Goal: Task Accomplishment & Management: Complete application form

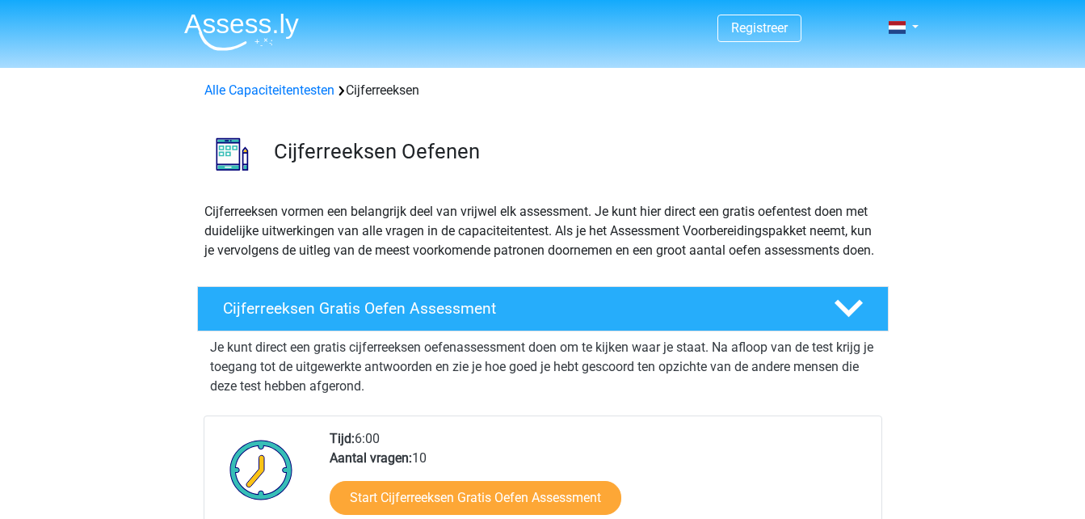
scroll to position [242, 0]
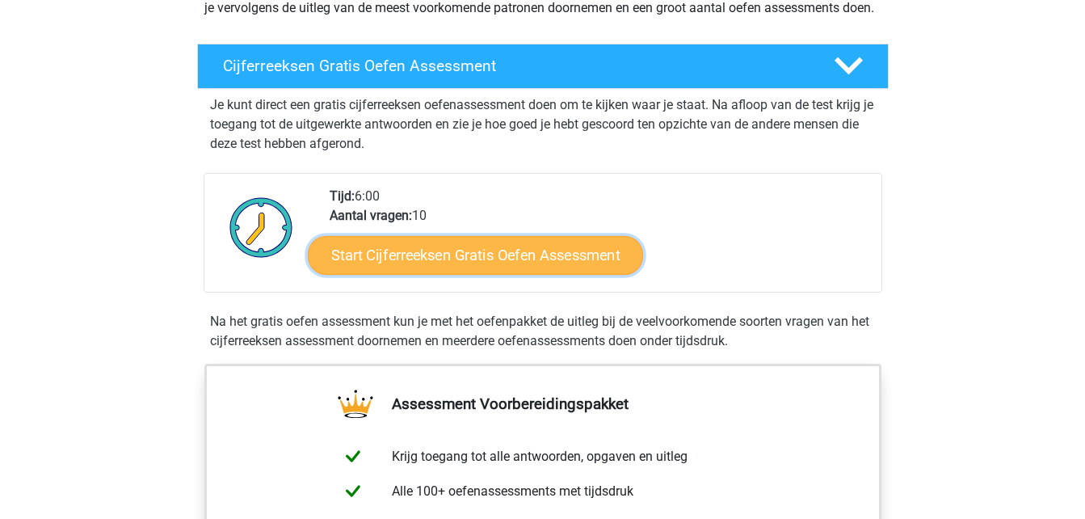
click at [450, 262] on link "Start Cijferreeksen Gratis Oefen Assessment" at bounding box center [475, 254] width 335 height 39
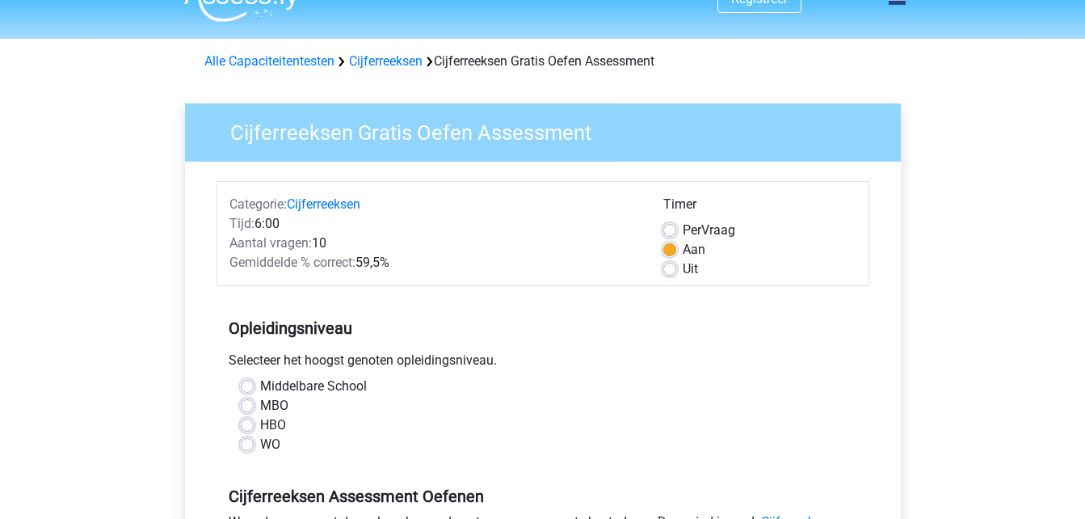
scroll to position [81, 0]
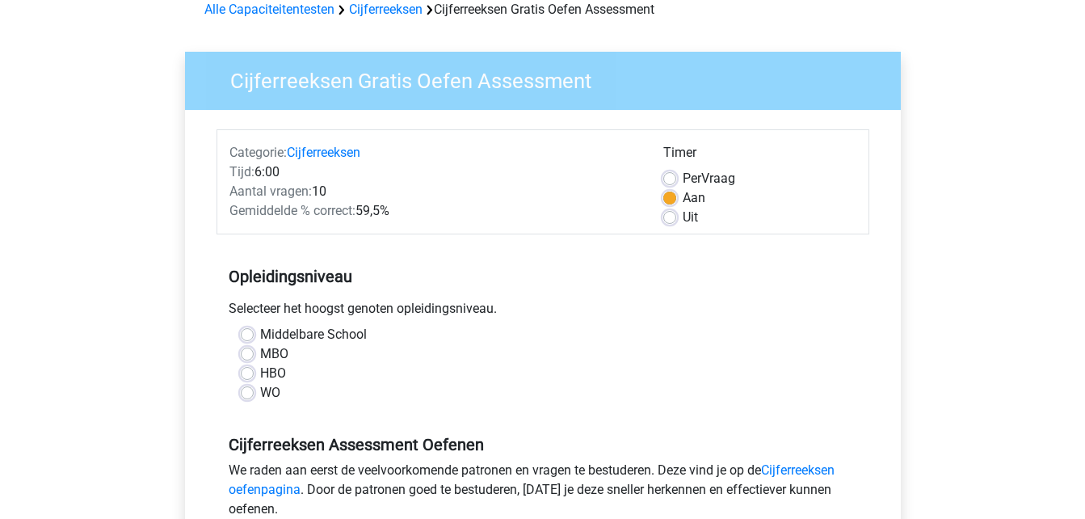
click at [260, 355] on label "MBO" at bounding box center [274, 353] width 28 height 19
click at [246, 355] on input "MBO" at bounding box center [247, 352] width 13 height 16
radio input "true"
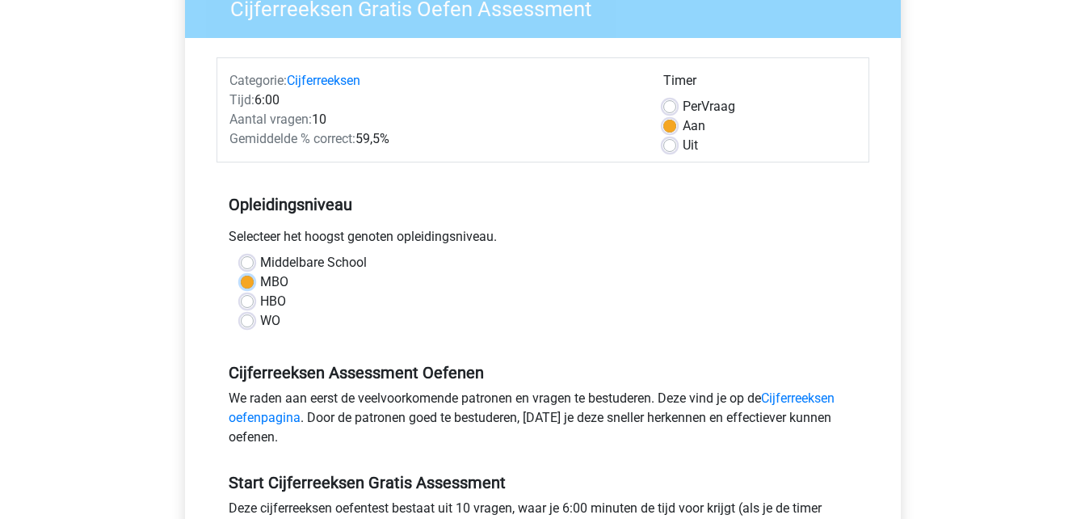
scroll to position [242, 0]
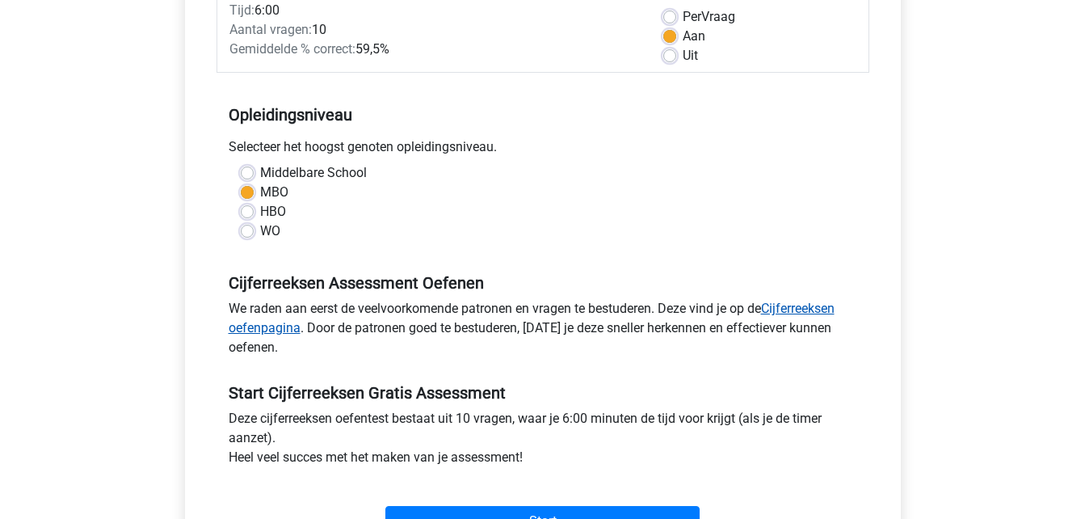
click at [275, 330] on link "Cijferreeksen oefenpagina" at bounding box center [532, 317] width 606 height 35
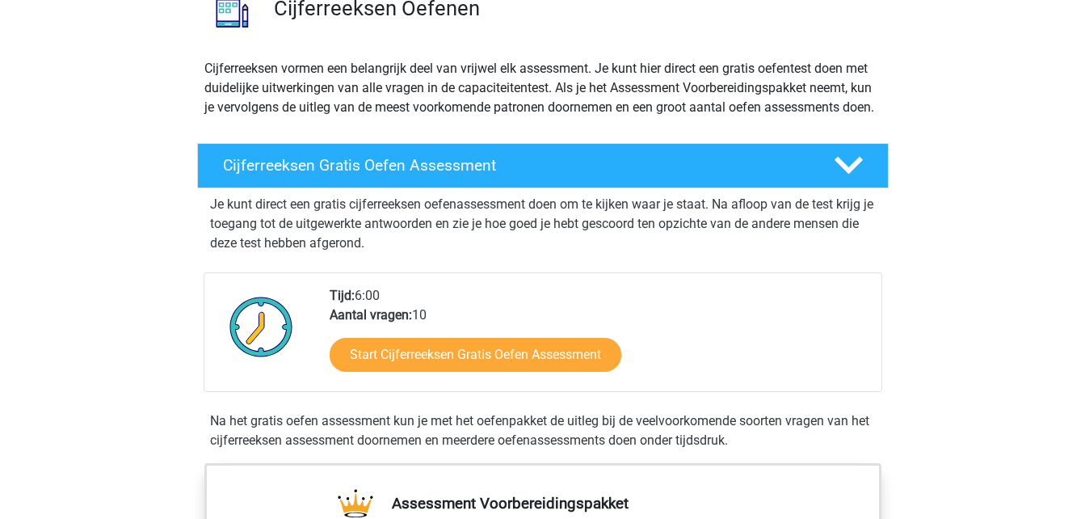
scroll to position [162, 0]
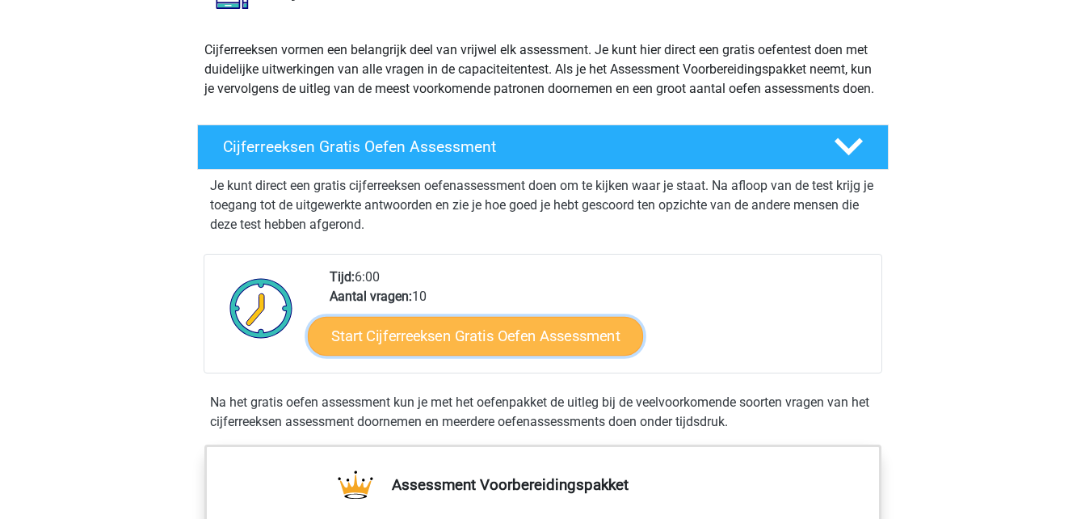
click at [515, 355] on link "Start Cijferreeksen Gratis Oefen Assessment" at bounding box center [475, 335] width 335 height 39
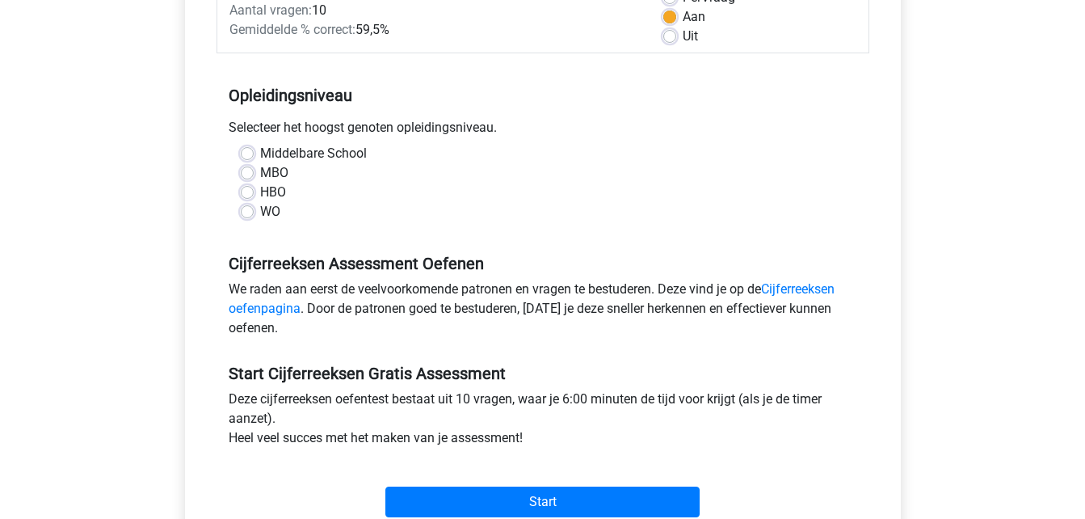
scroll to position [323, 0]
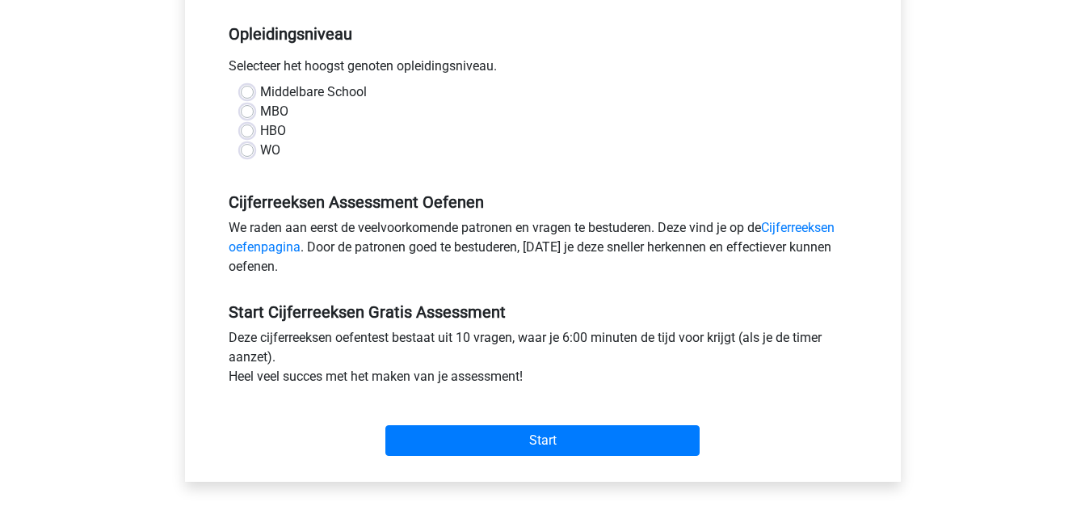
click at [260, 88] on label "Middelbare School" at bounding box center [313, 91] width 107 height 19
click at [246, 88] on input "Middelbare School" at bounding box center [247, 90] width 13 height 16
radio input "true"
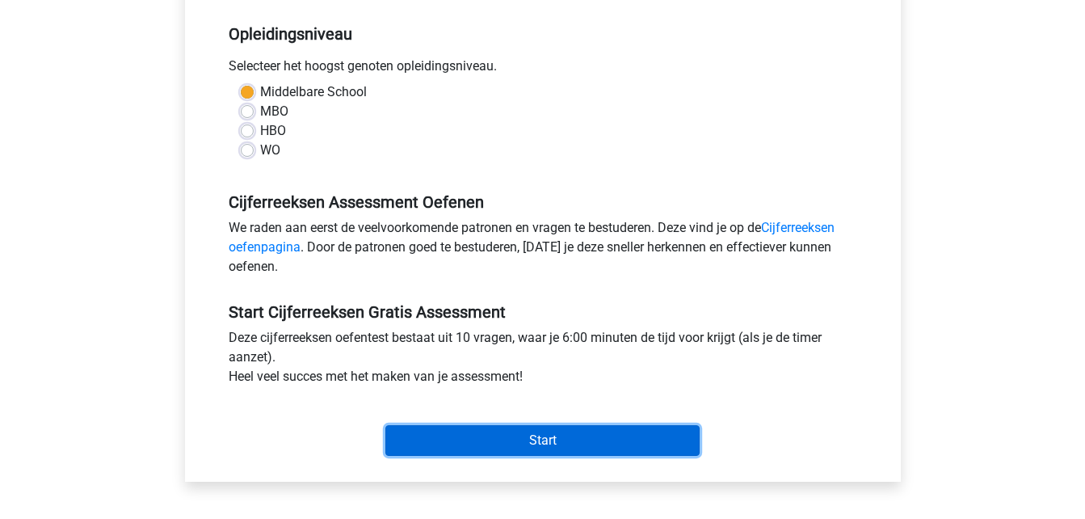
click at [525, 431] on input "Start" at bounding box center [542, 440] width 314 height 31
click at [605, 434] on input "Start" at bounding box center [542, 440] width 314 height 31
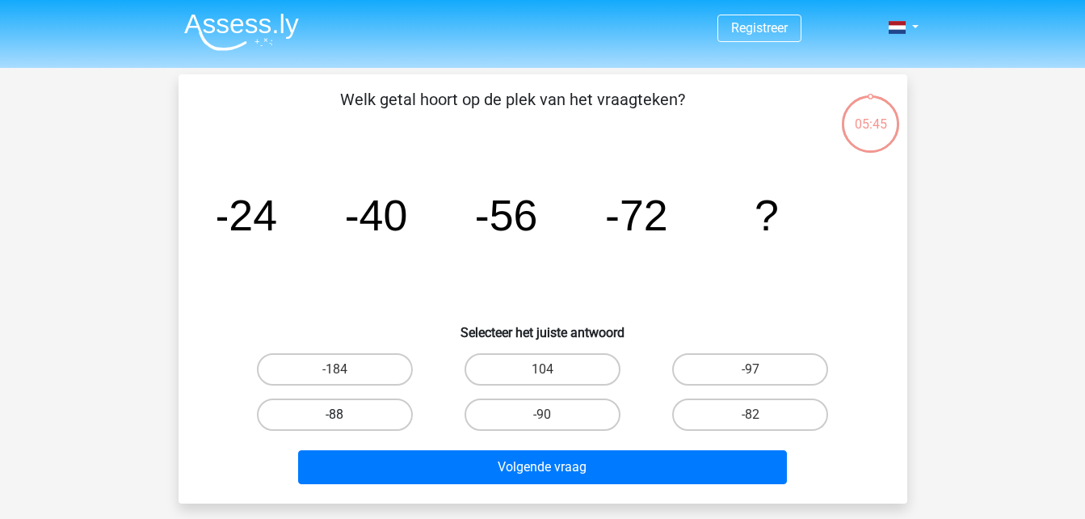
click at [387, 409] on label "-88" at bounding box center [335, 414] width 156 height 32
click at [345, 414] on input "-88" at bounding box center [339, 419] width 10 height 10
radio input "true"
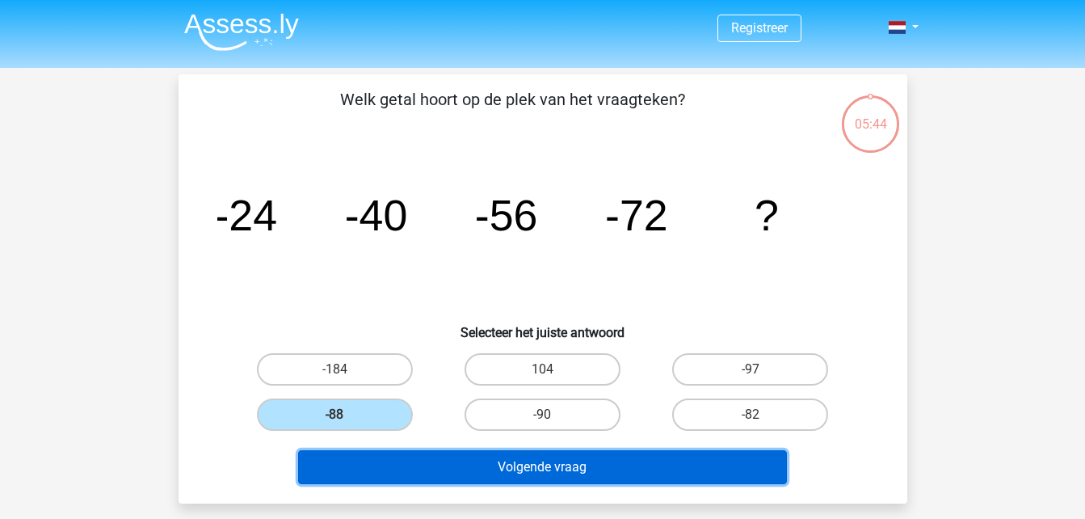
click at [618, 478] on button "Volgende vraag" at bounding box center [542, 467] width 489 height 34
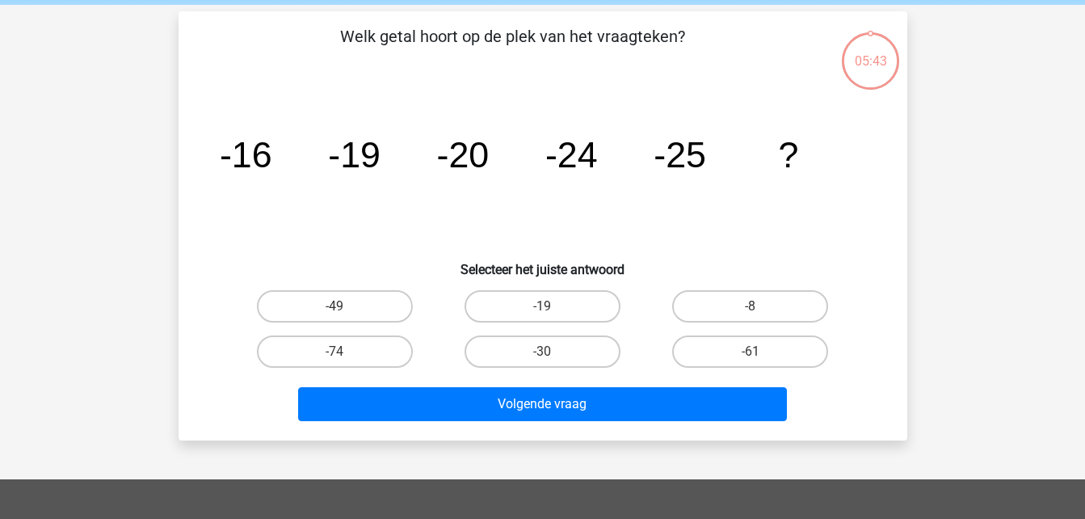
scroll to position [74, 0]
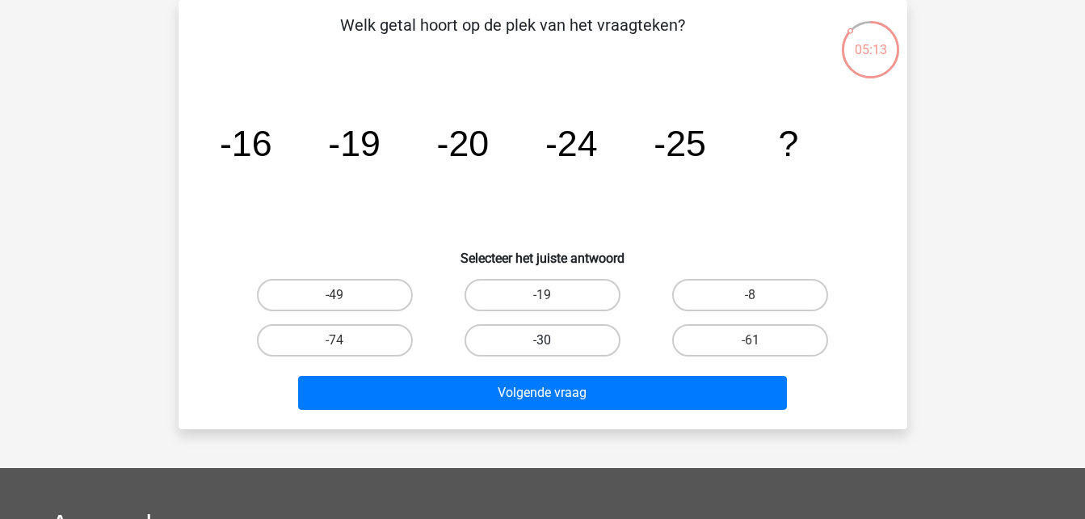
click at [559, 330] on label "-30" at bounding box center [542, 340] width 156 height 32
click at [552, 340] on input "-30" at bounding box center [547, 345] width 10 height 10
radio input "true"
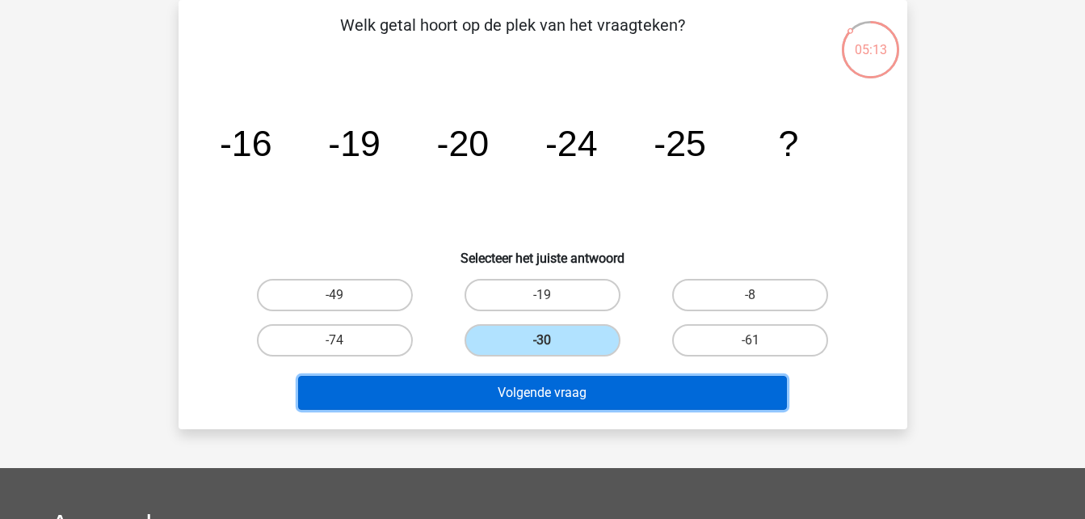
click at [566, 392] on button "Volgende vraag" at bounding box center [542, 393] width 489 height 34
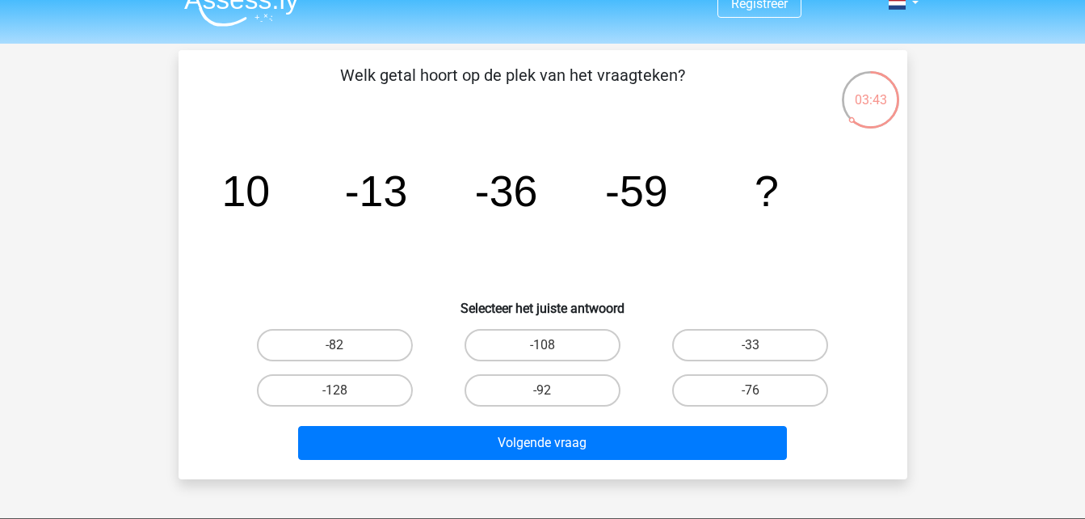
scroll to position [0, 0]
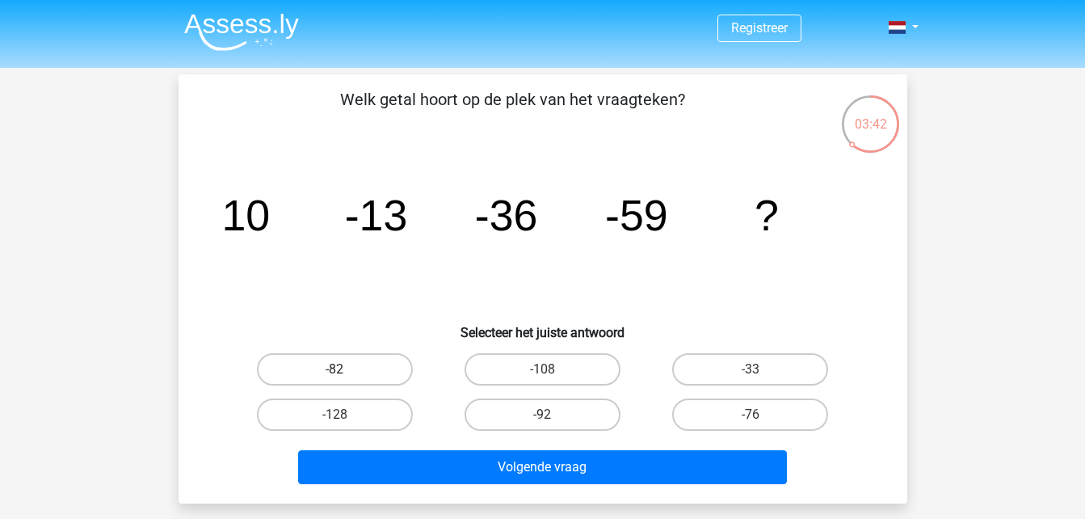
click at [373, 367] on label "-82" at bounding box center [335, 369] width 156 height 32
click at [345, 369] on input "-82" at bounding box center [339, 374] width 10 height 10
radio input "true"
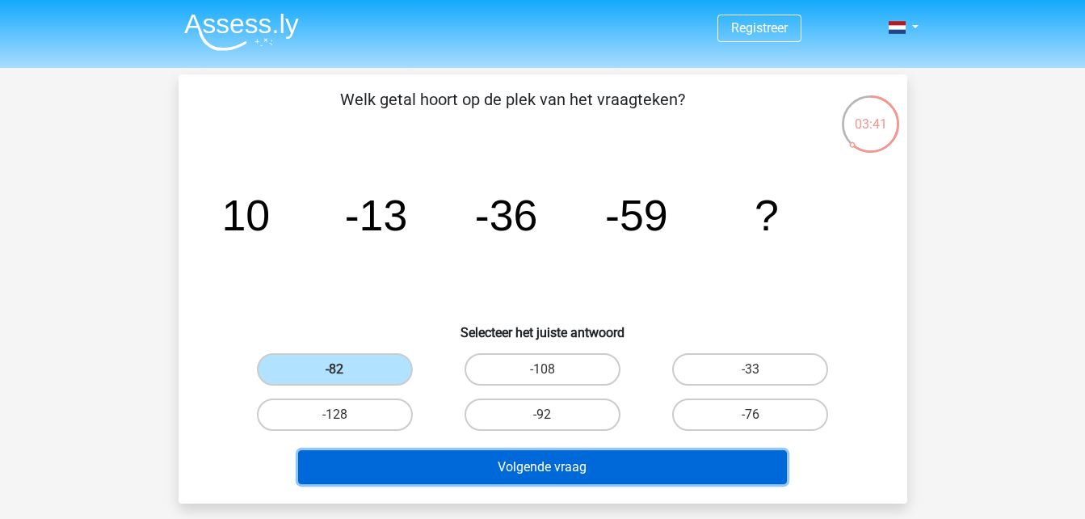
click at [574, 462] on button "Volgende vraag" at bounding box center [542, 467] width 489 height 34
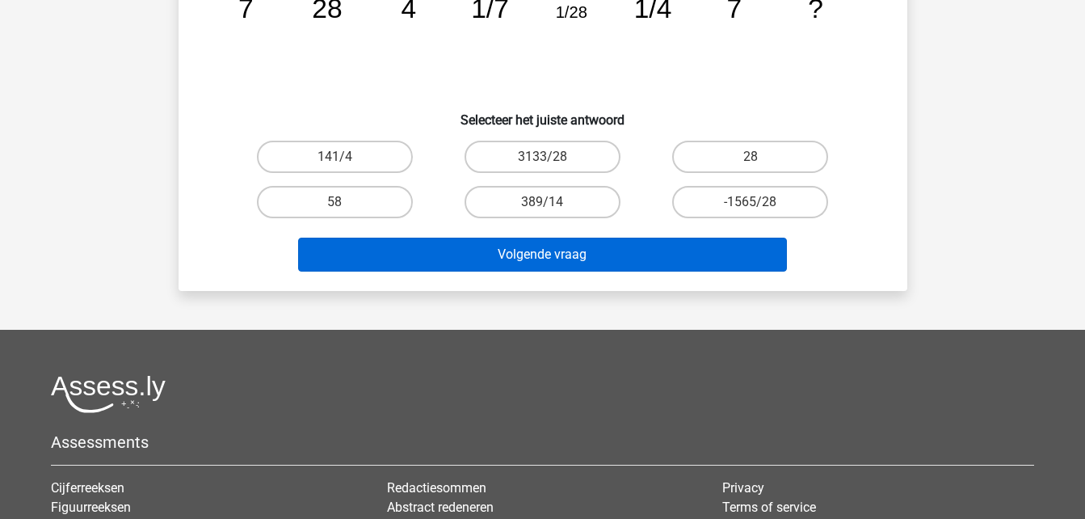
scroll to position [74, 0]
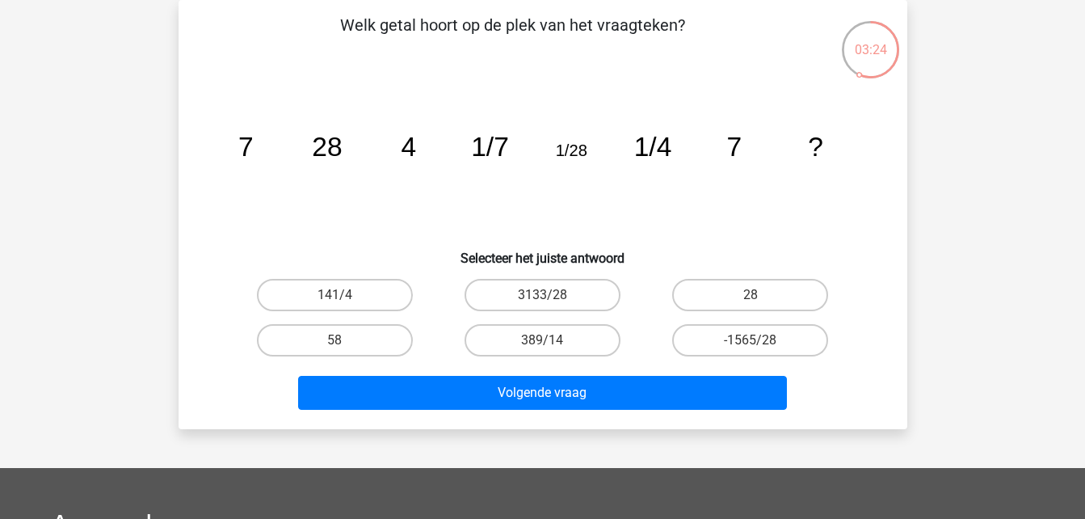
drag, startPoint x: 657, startPoint y: 127, endPoint x: 820, endPoint y: 192, distance: 175.8
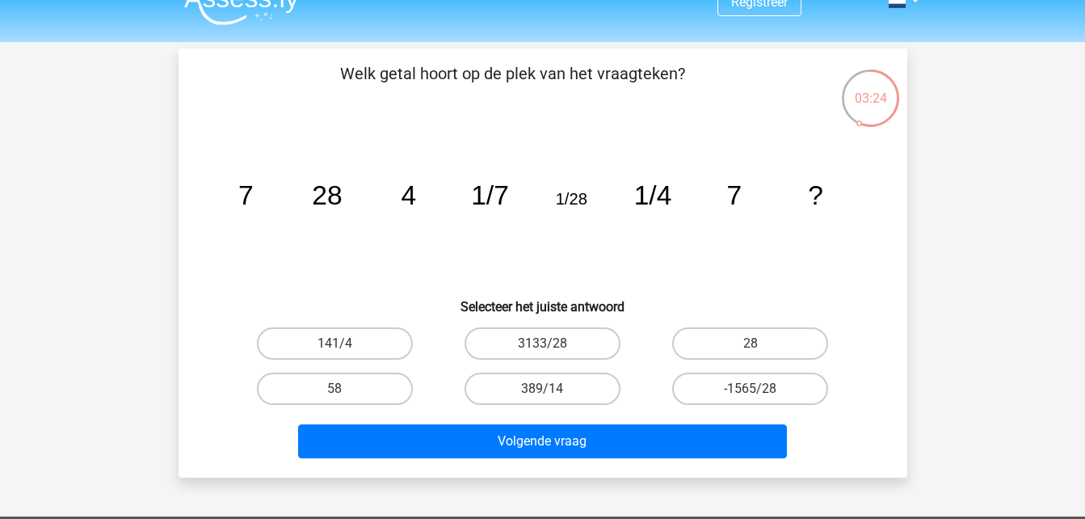
scroll to position [0, 0]
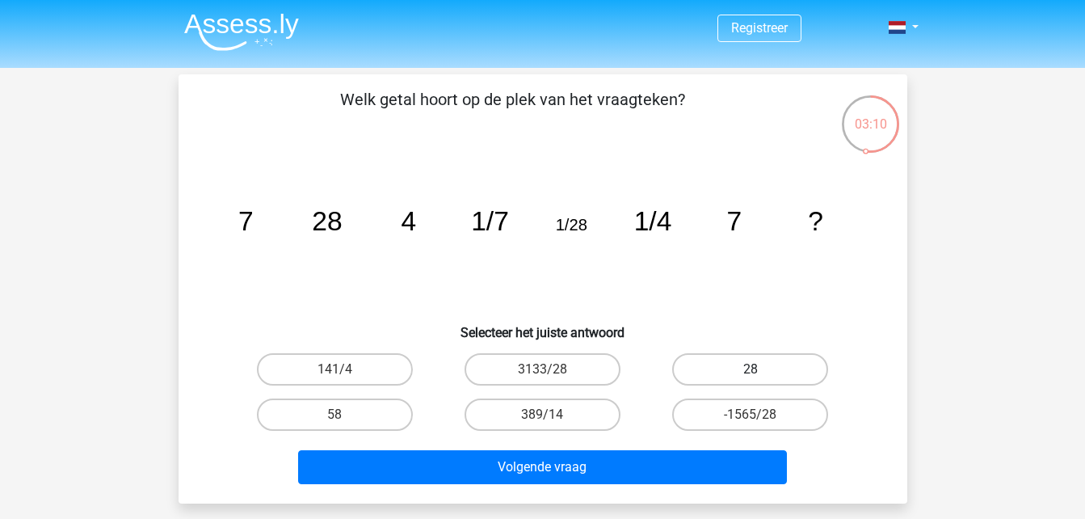
click at [727, 366] on label "28" at bounding box center [750, 369] width 156 height 32
click at [750, 369] on input "28" at bounding box center [755, 374] width 10 height 10
radio input "true"
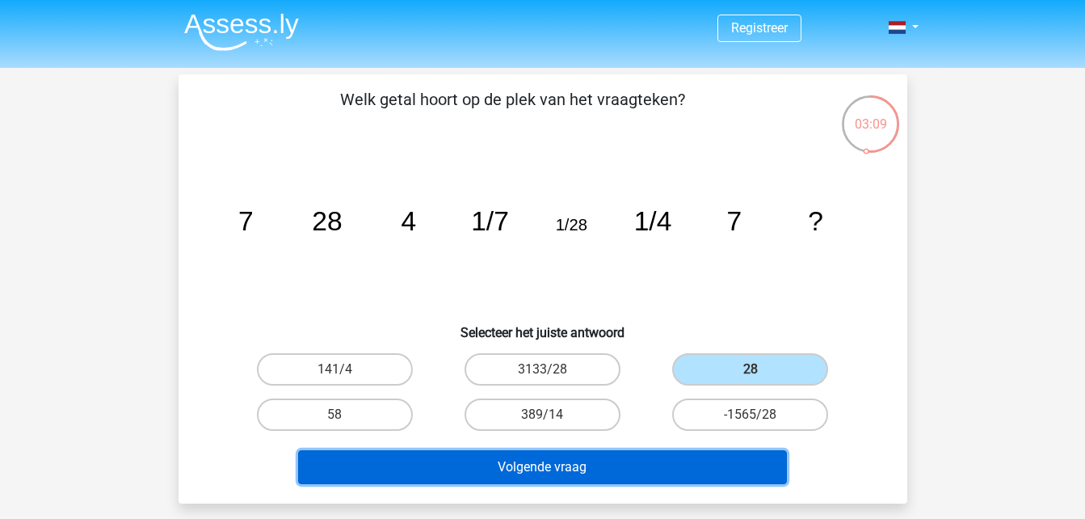
click at [602, 456] on button "Volgende vraag" at bounding box center [542, 467] width 489 height 34
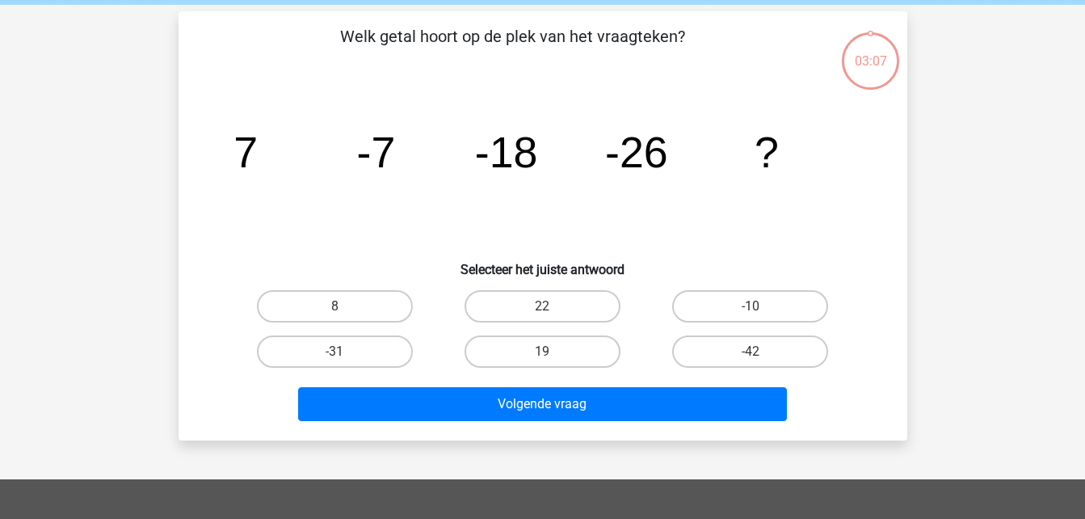
scroll to position [74, 0]
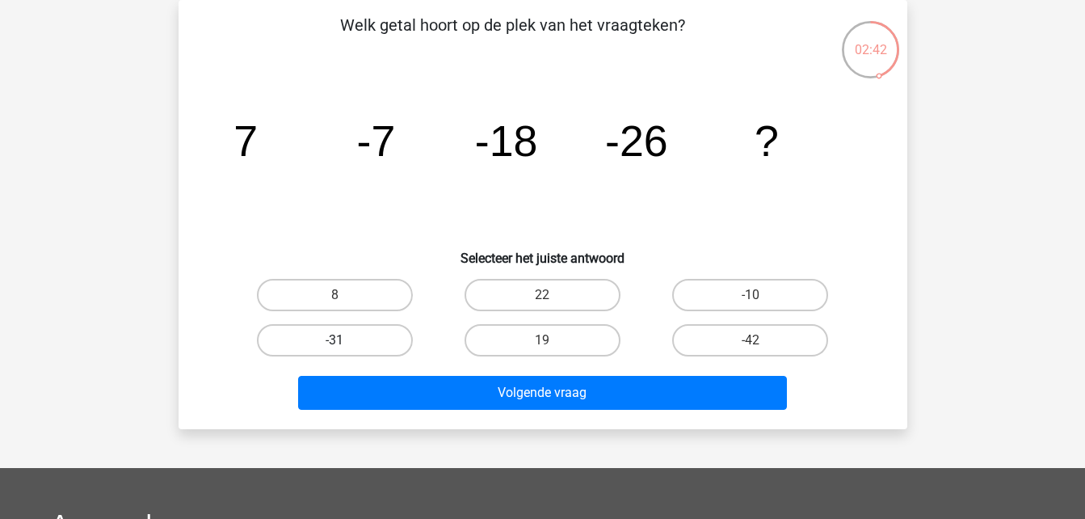
click at [392, 329] on label "-31" at bounding box center [335, 340] width 156 height 32
click at [345, 340] on input "-31" at bounding box center [339, 345] width 10 height 10
radio input "true"
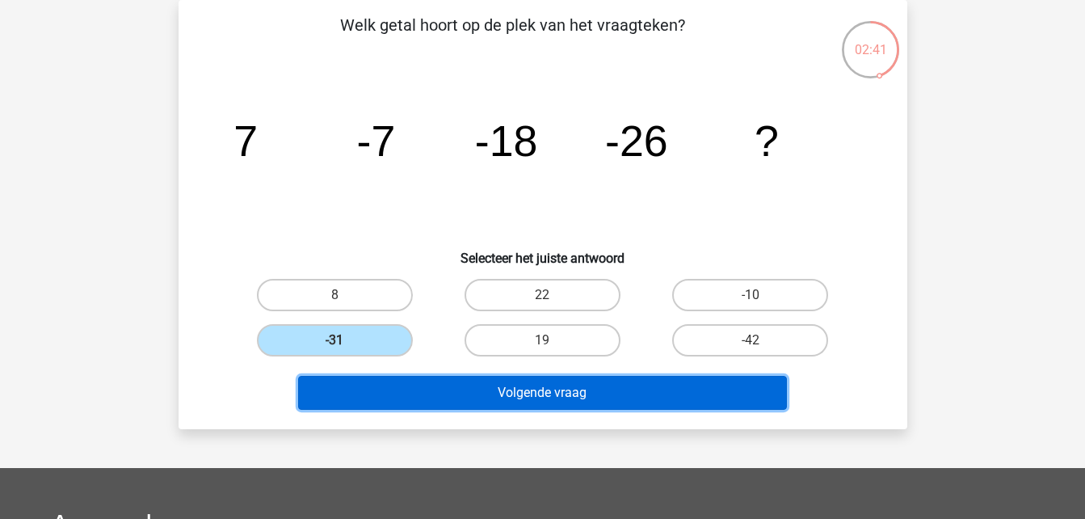
click at [502, 396] on button "Volgende vraag" at bounding box center [542, 393] width 489 height 34
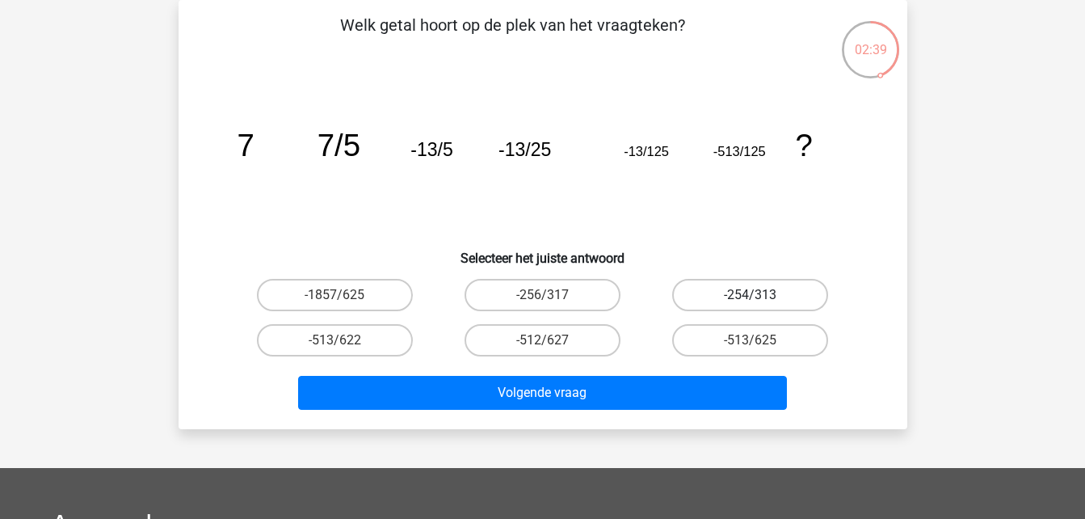
click at [762, 296] on label "-254/313" at bounding box center [750, 295] width 156 height 32
click at [761, 296] on input "-254/313" at bounding box center [755, 300] width 10 height 10
radio input "true"
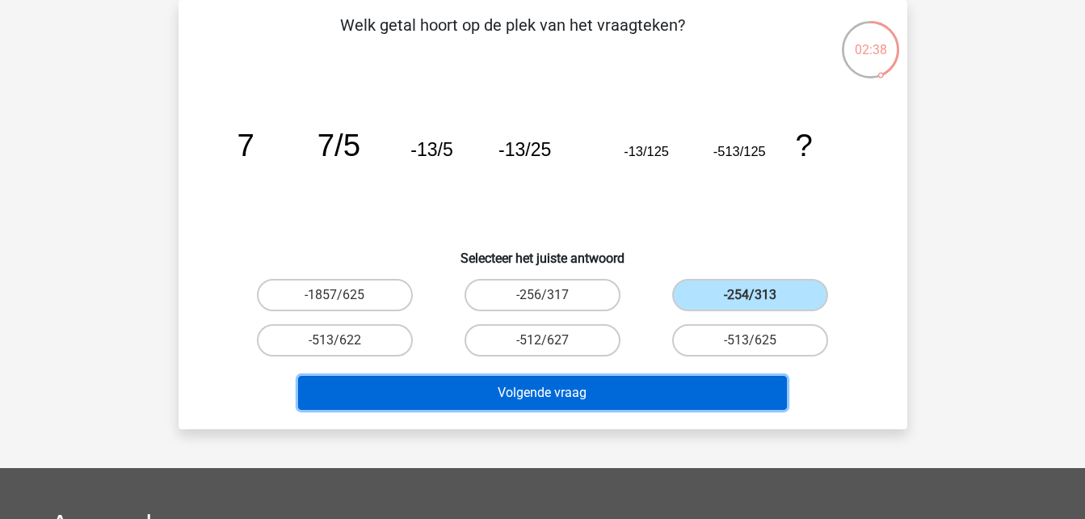
click at [609, 385] on button "Volgende vraag" at bounding box center [542, 393] width 489 height 34
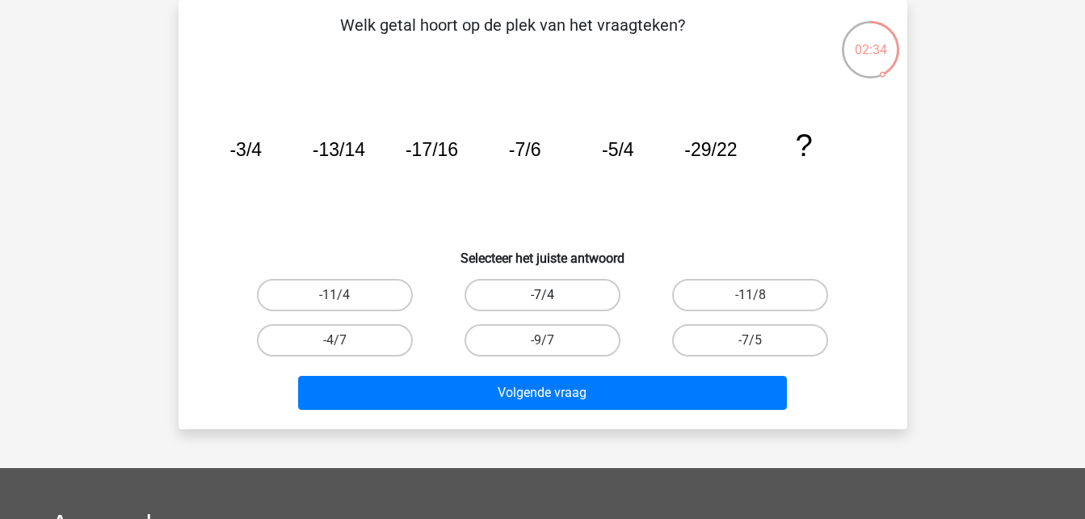
click at [590, 303] on label "-7/4" at bounding box center [542, 295] width 156 height 32
click at [552, 303] on input "-7/4" at bounding box center [547, 300] width 10 height 10
radio input "true"
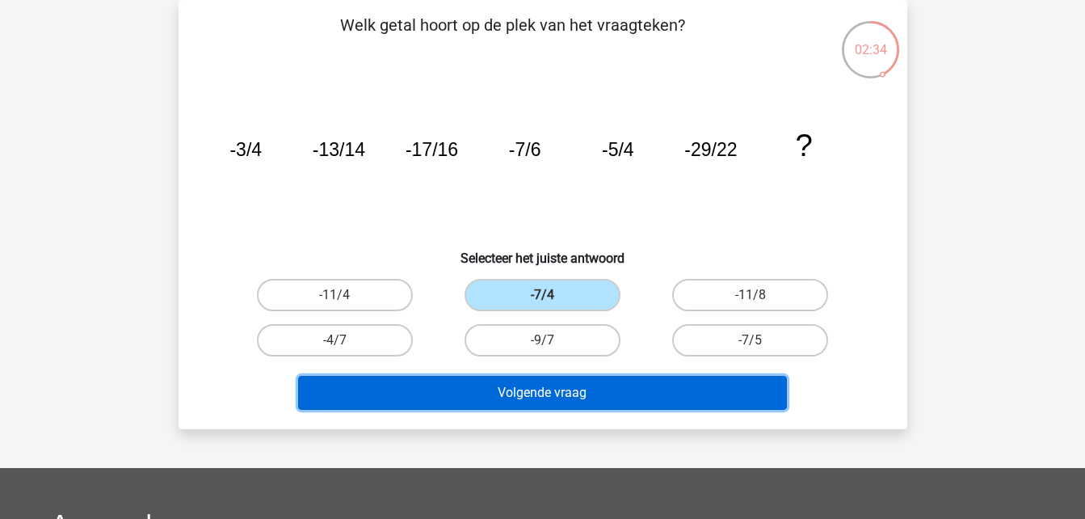
click at [563, 401] on button "Volgende vraag" at bounding box center [542, 393] width 489 height 34
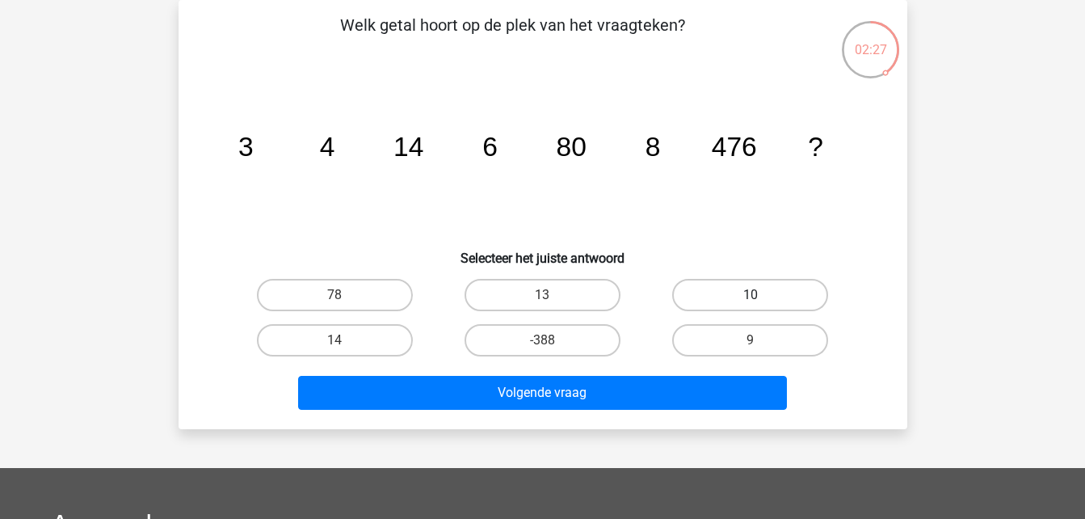
click at [788, 300] on label "10" at bounding box center [750, 295] width 156 height 32
click at [761, 300] on input "10" at bounding box center [755, 300] width 10 height 10
radio input "true"
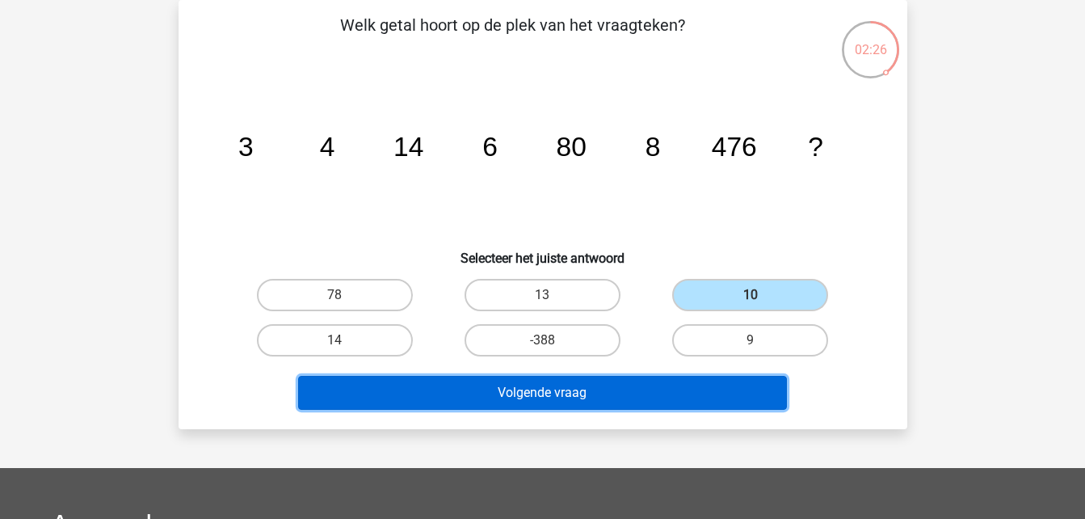
click at [573, 396] on button "Volgende vraag" at bounding box center [542, 393] width 489 height 34
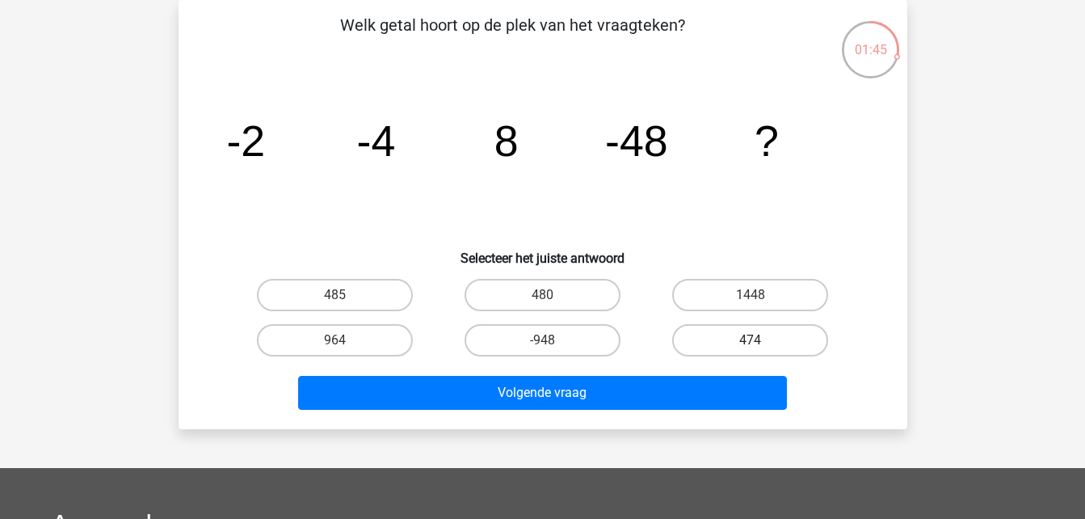
click at [782, 338] on label "474" at bounding box center [750, 340] width 156 height 32
click at [761, 340] on input "474" at bounding box center [755, 345] width 10 height 10
radio input "true"
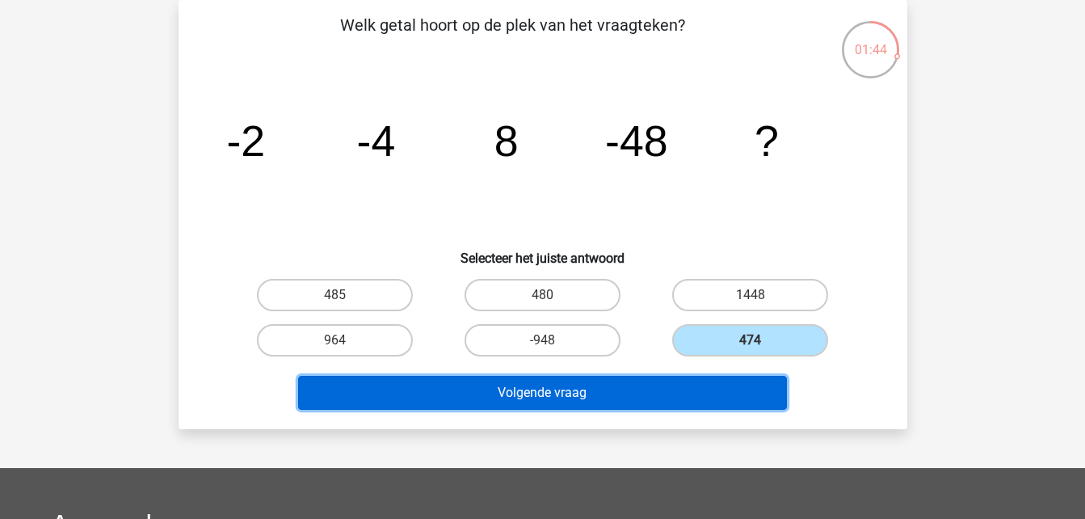
click at [593, 387] on button "Volgende vraag" at bounding box center [542, 393] width 489 height 34
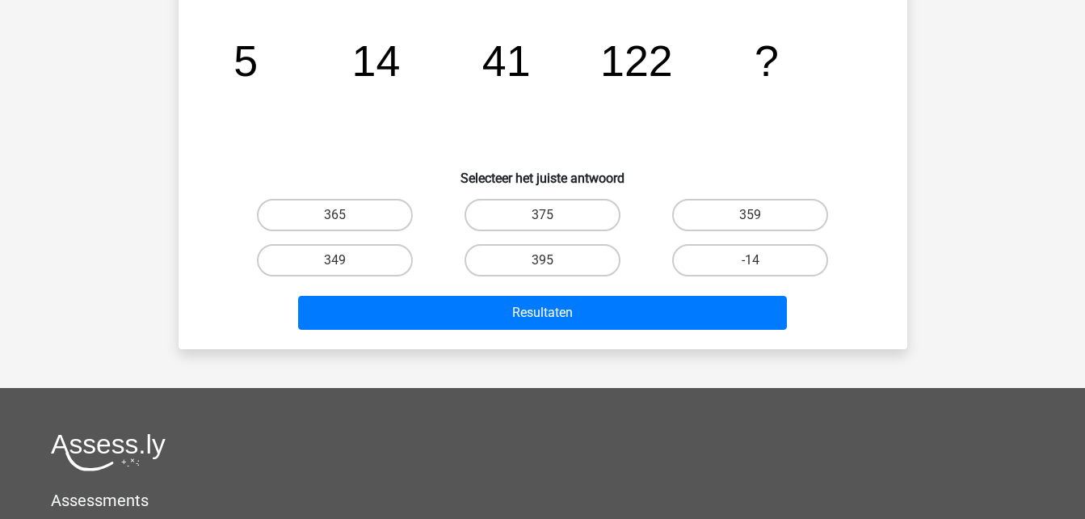
scroll to position [162, 0]
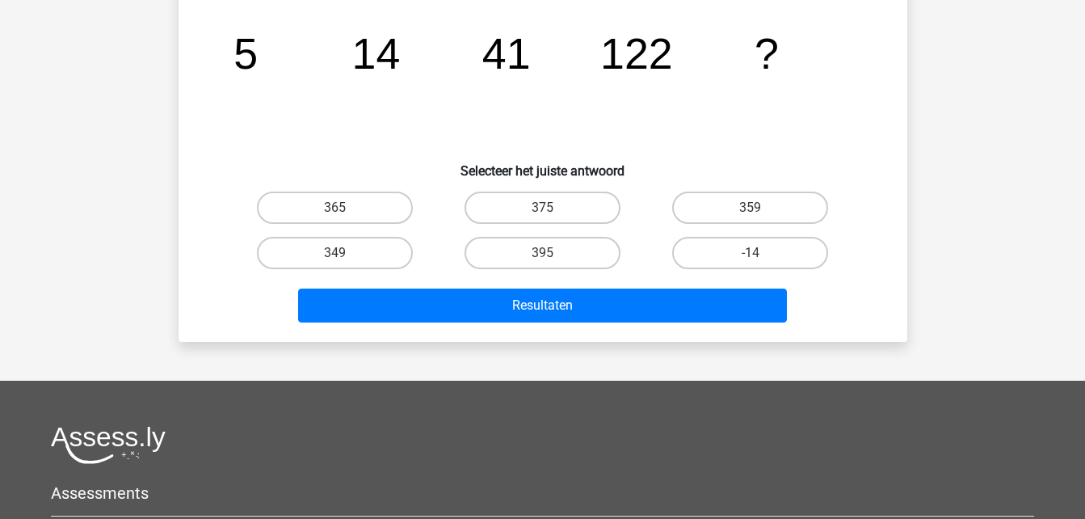
drag, startPoint x: 690, startPoint y: 402, endPoint x: 722, endPoint y: 393, distance: 33.5
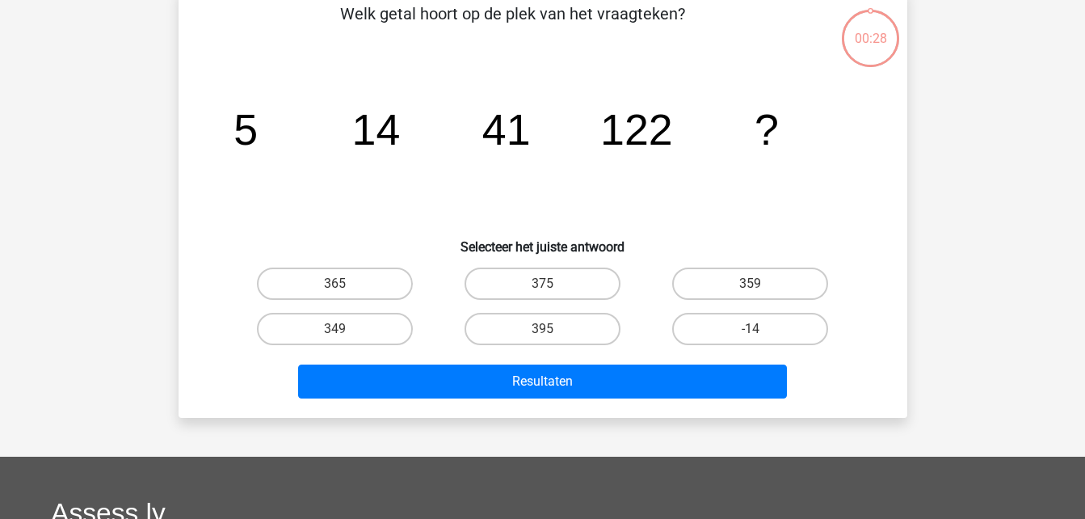
scroll to position [81, 0]
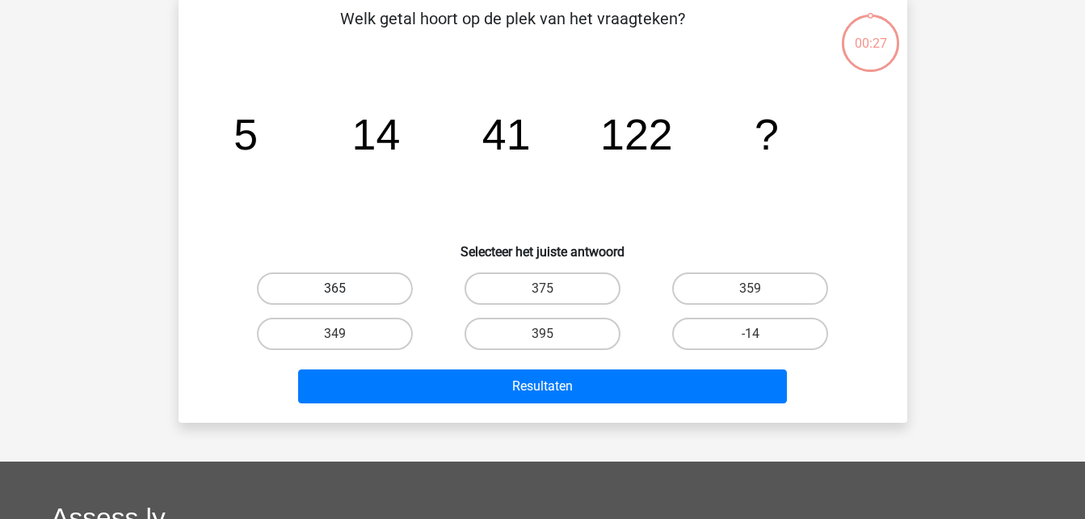
click at [393, 286] on label "365" at bounding box center [335, 288] width 156 height 32
click at [345, 288] on input "365" at bounding box center [339, 293] width 10 height 10
radio input "true"
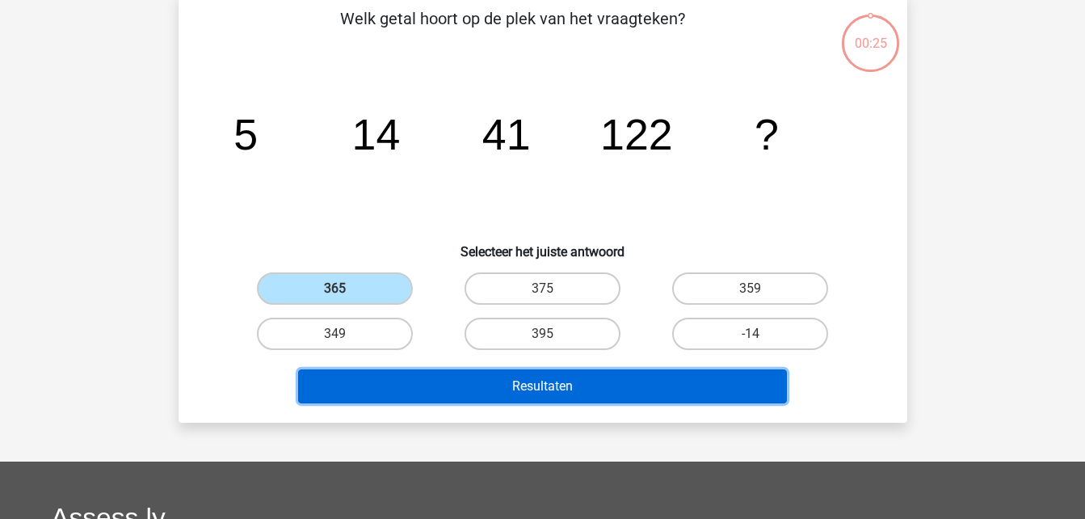
click at [577, 389] on button "Resultaten" at bounding box center [542, 386] width 489 height 34
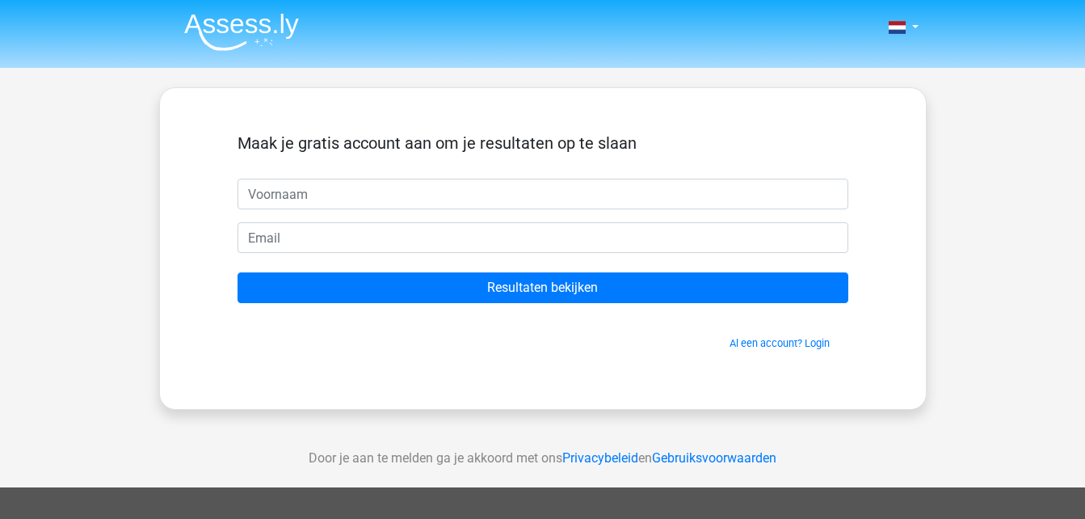
scroll to position [81, 0]
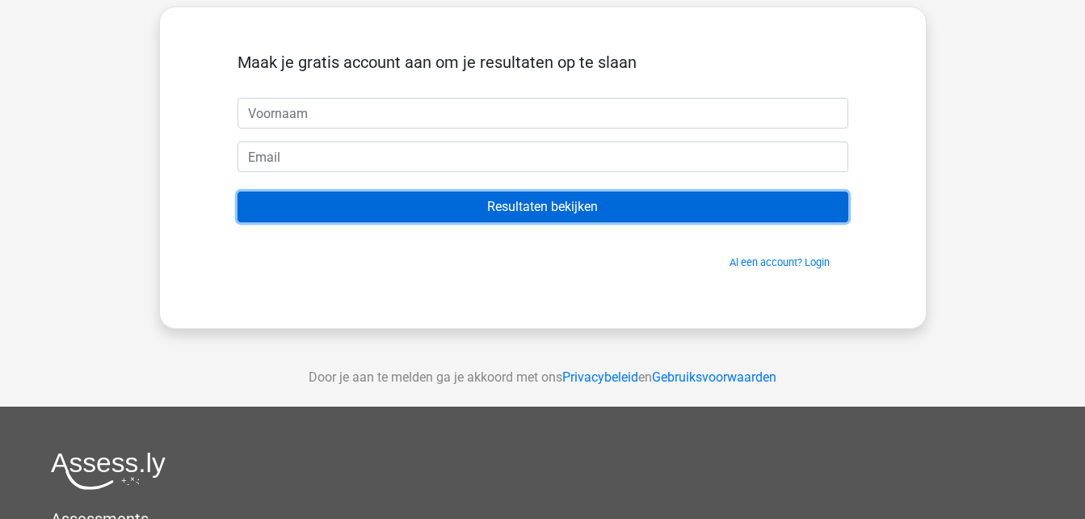
click at [613, 205] on input "Resultaten bekijken" at bounding box center [542, 206] width 611 height 31
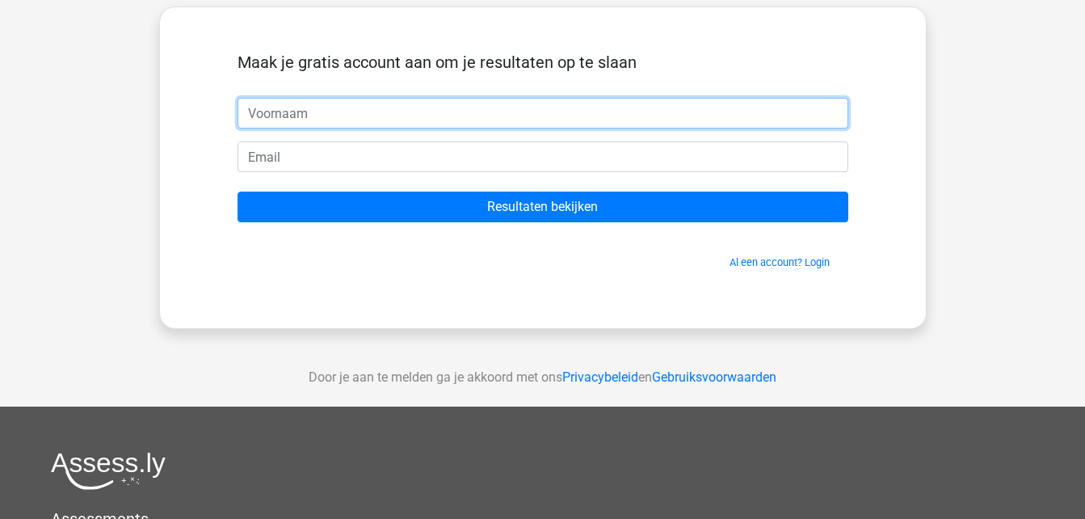
click at [388, 98] on input "text" at bounding box center [542, 113] width 611 height 31
type input "michiel"
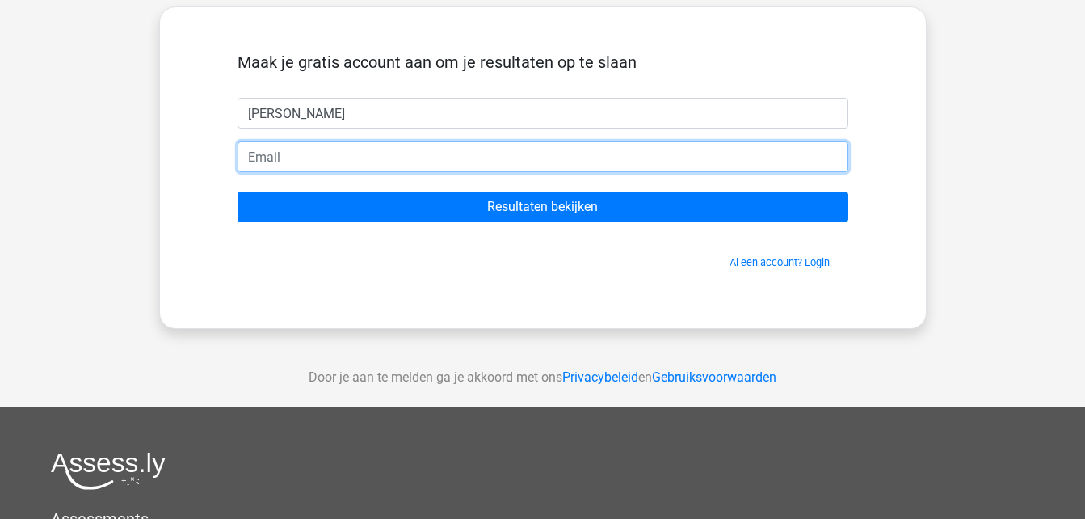
type input "michiel_vanzieleghem@hotmail.nl"
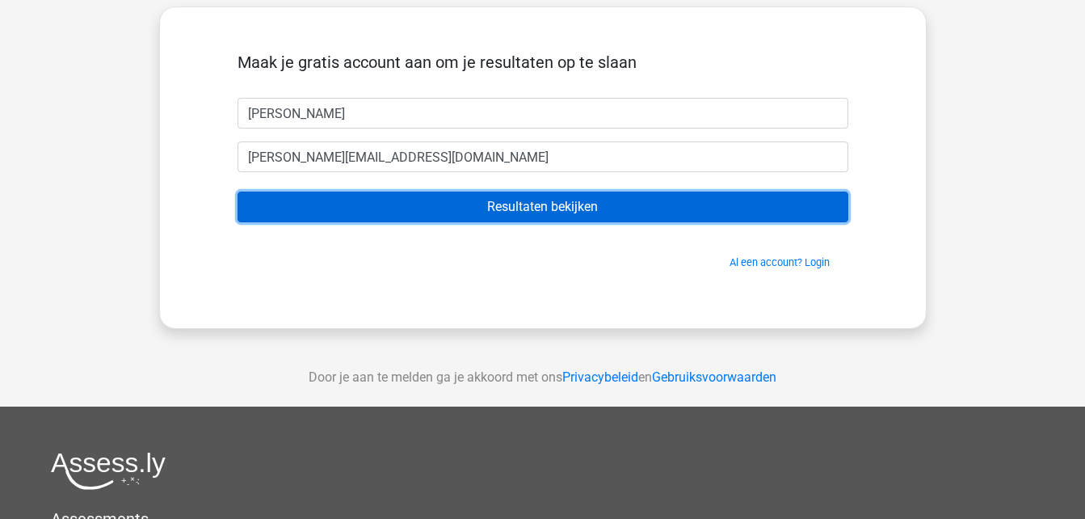
click at [507, 208] on input "Resultaten bekijken" at bounding box center [542, 206] width 611 height 31
